Goal: Navigation & Orientation: Find specific page/section

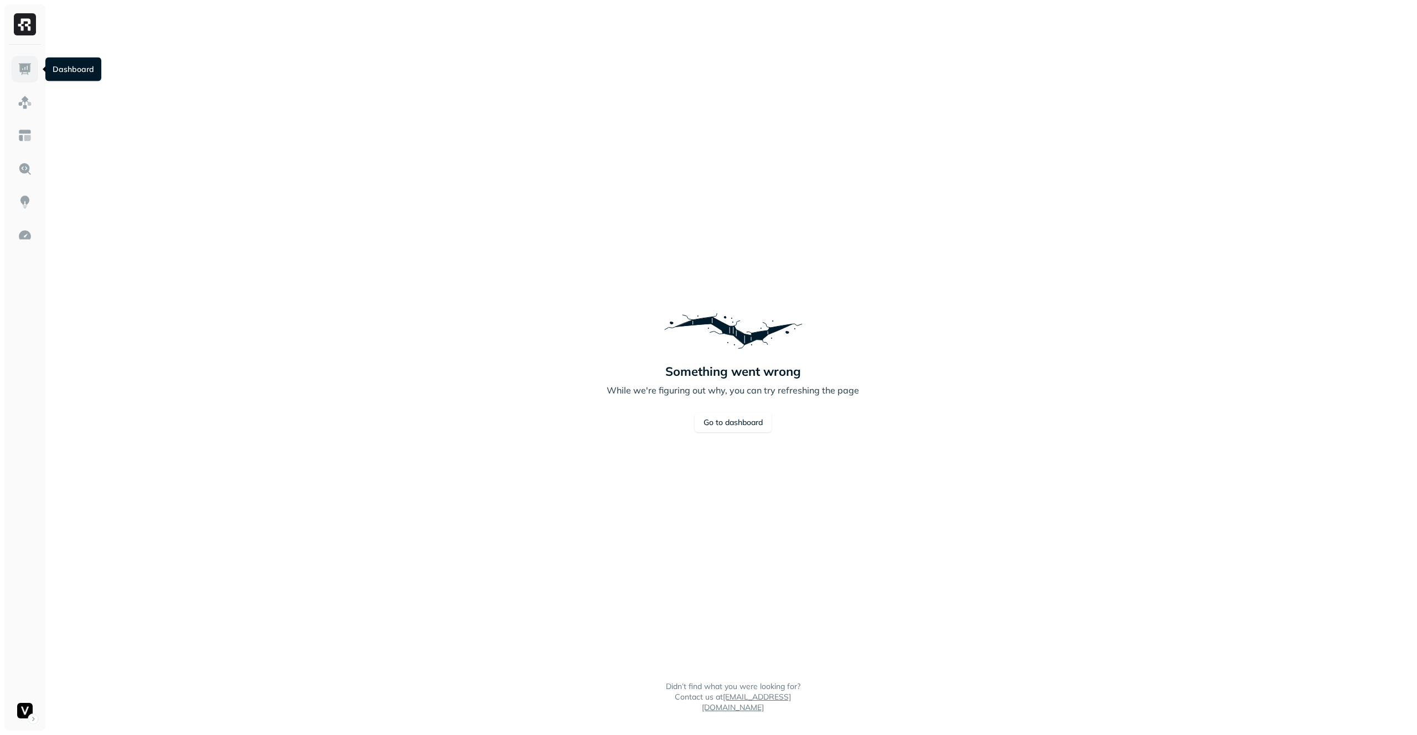
click at [27, 66] on img at bounding box center [25, 69] width 14 height 14
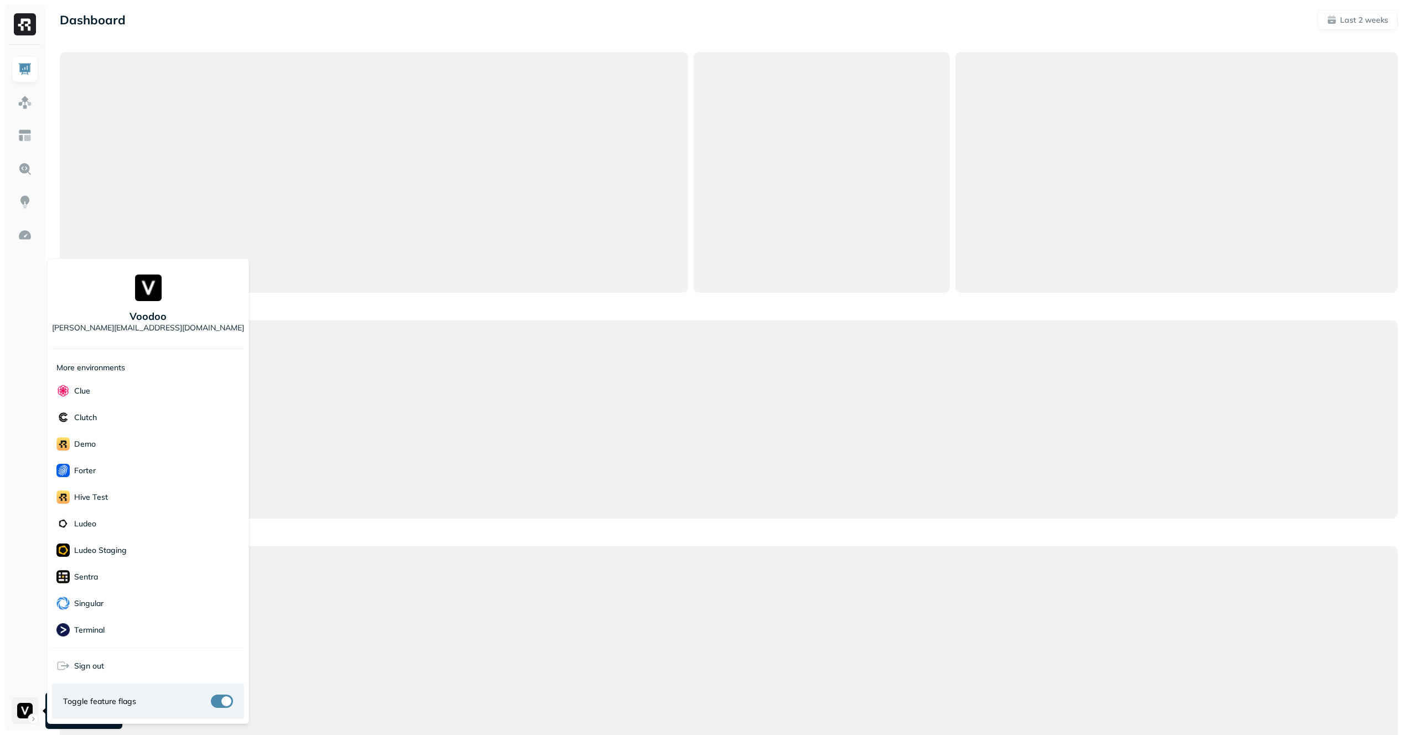
click at [20, 715] on html "Dashboard Last 2 weeks Query Performance AUG [DATE] Queries 64,710 P90 Duration…" at bounding box center [708, 645] width 1417 height 1290
click at [144, 554] on div "Ludeo Staging" at bounding box center [148, 550] width 192 height 27
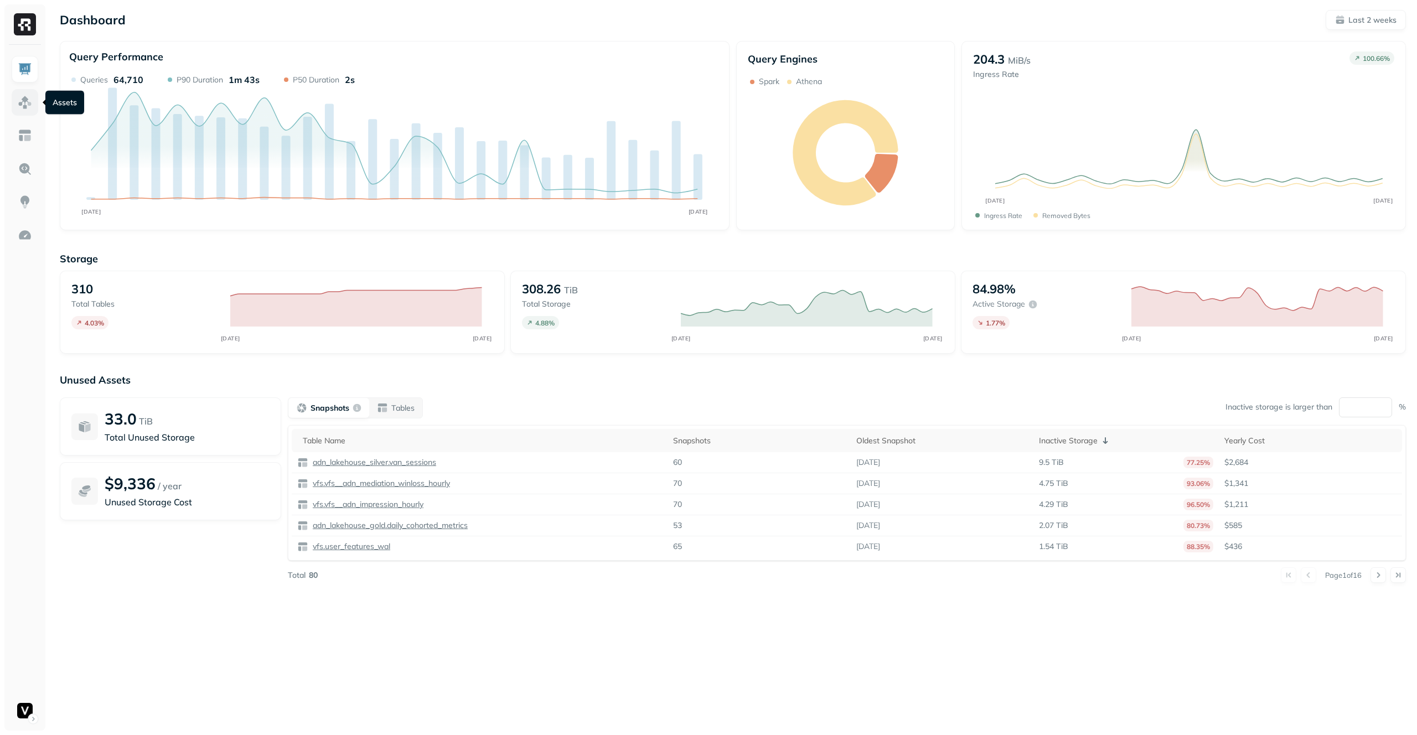
click at [29, 100] on img at bounding box center [25, 102] width 14 height 14
